Goal: Navigation & Orientation: Find specific page/section

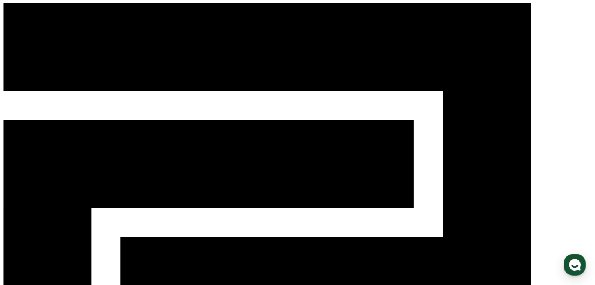
drag, startPoint x: 41, startPoint y: 29, endPoint x: 71, endPoint y: 36, distance: 30.3
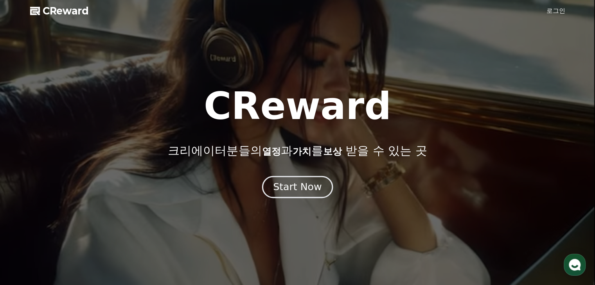
click at [305, 190] on div "Start Now" at bounding box center [297, 187] width 48 height 13
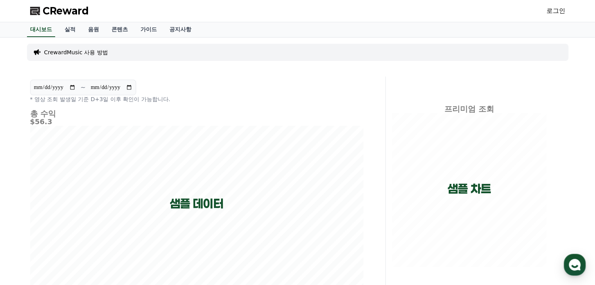
click at [552, 12] on link "로그인" at bounding box center [555, 10] width 19 height 9
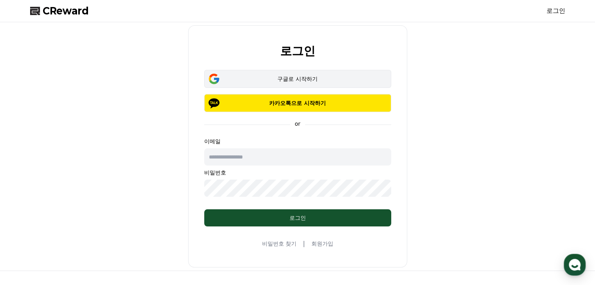
click at [300, 82] on div "구글로 시작하기" at bounding box center [297, 79] width 164 height 8
